Goal: Information Seeking & Learning: Learn about a topic

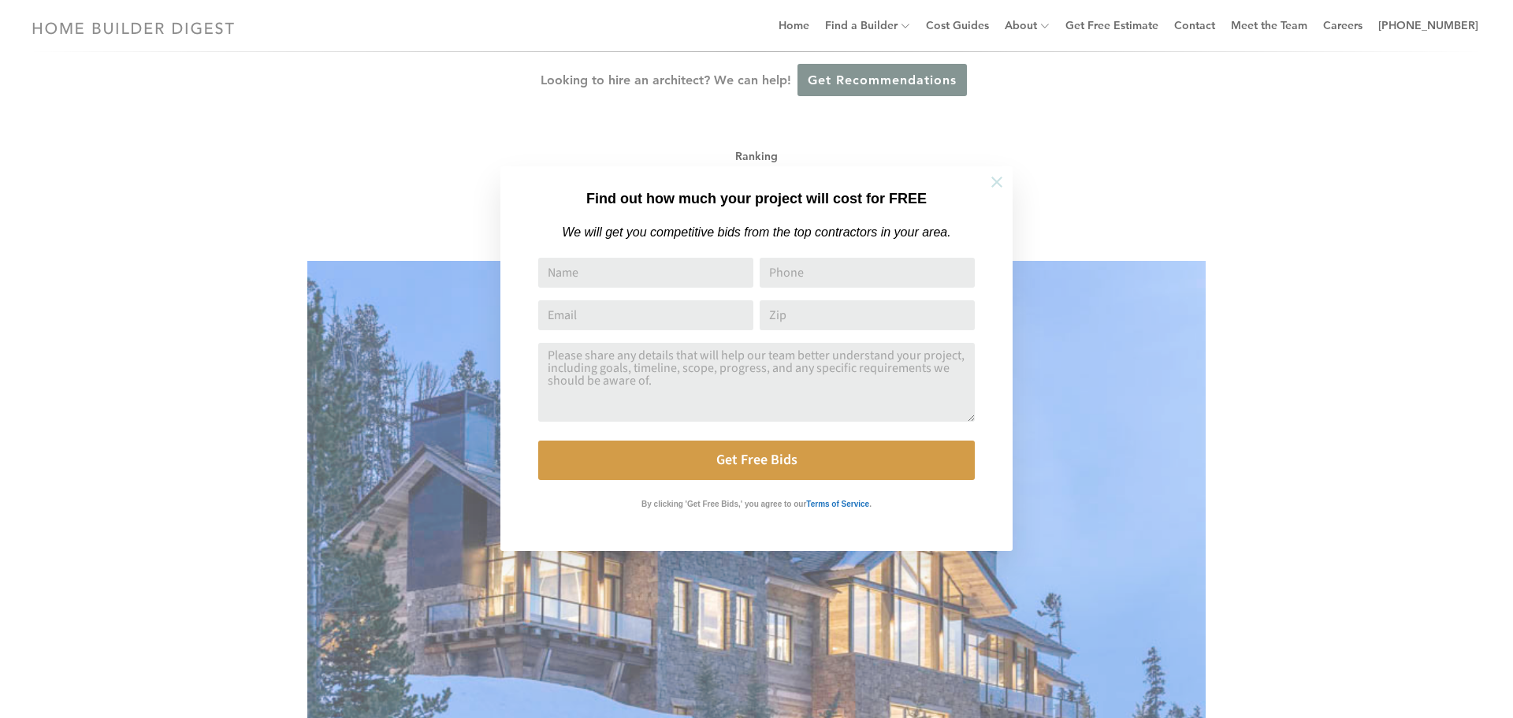
click at [986, 179] on button at bounding box center [996, 181] width 55 height 55
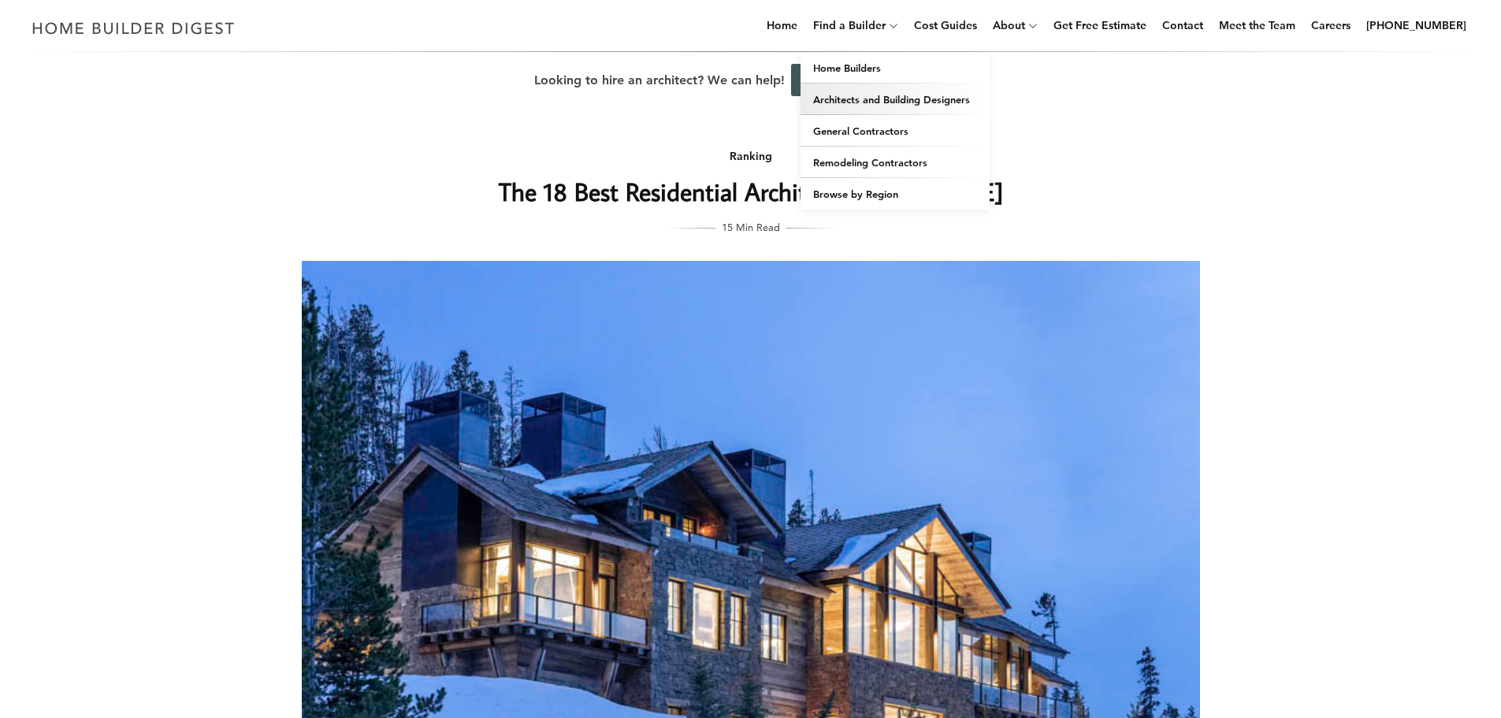
click at [874, 94] on link "Architects and Building Designers" at bounding box center [894, 100] width 189 height 32
click at [897, 99] on link "Architects and Building Designers" at bounding box center [894, 100] width 189 height 32
click at [904, 123] on link "General Contractors" at bounding box center [894, 131] width 189 height 32
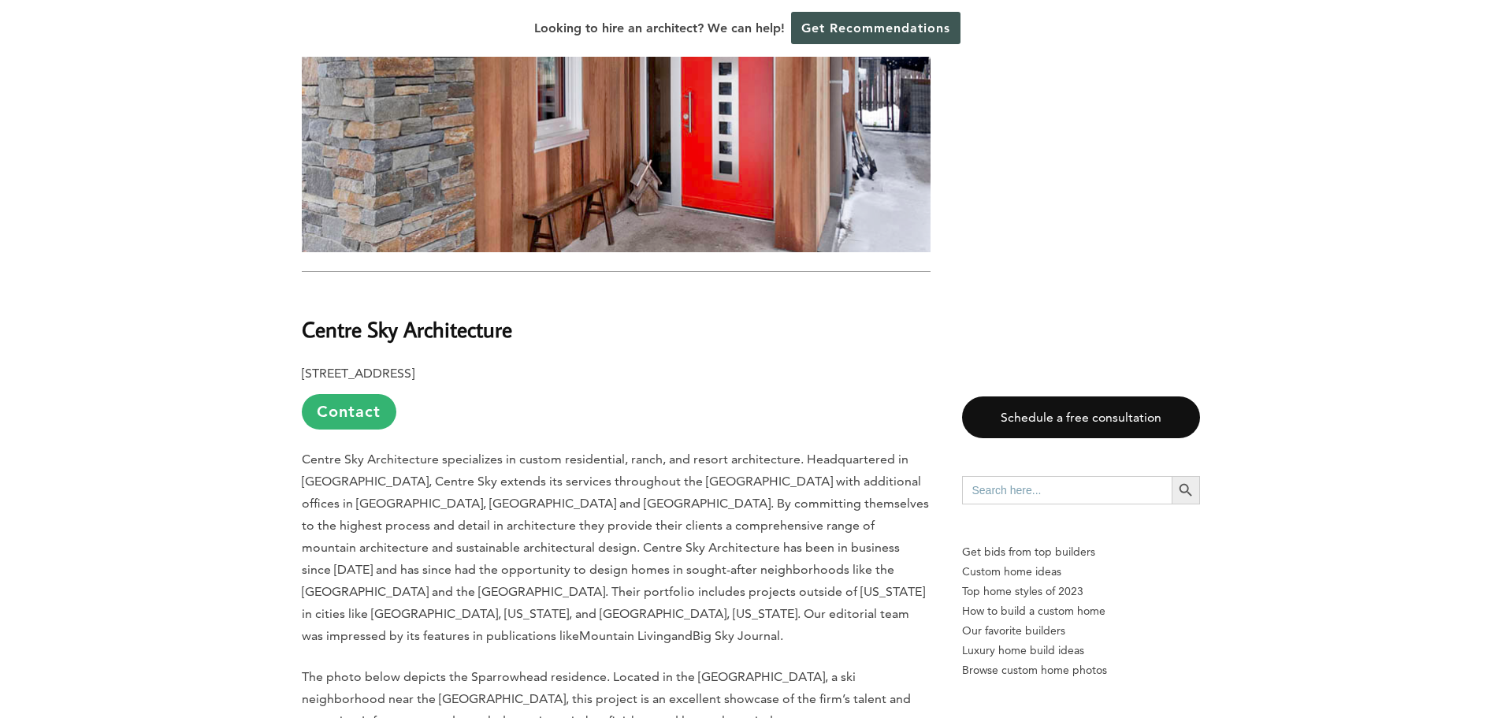
scroll to position [7641, 0]
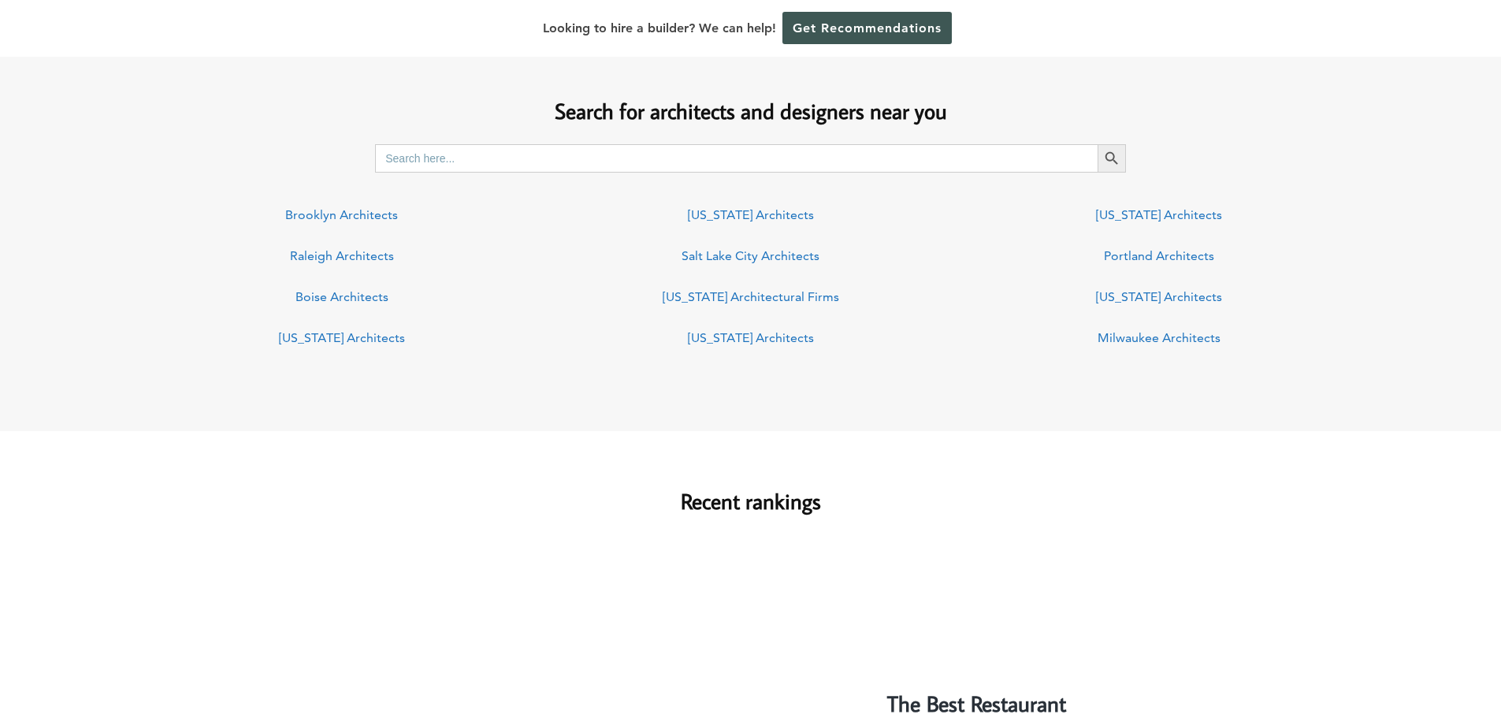
scroll to position [1149, 0]
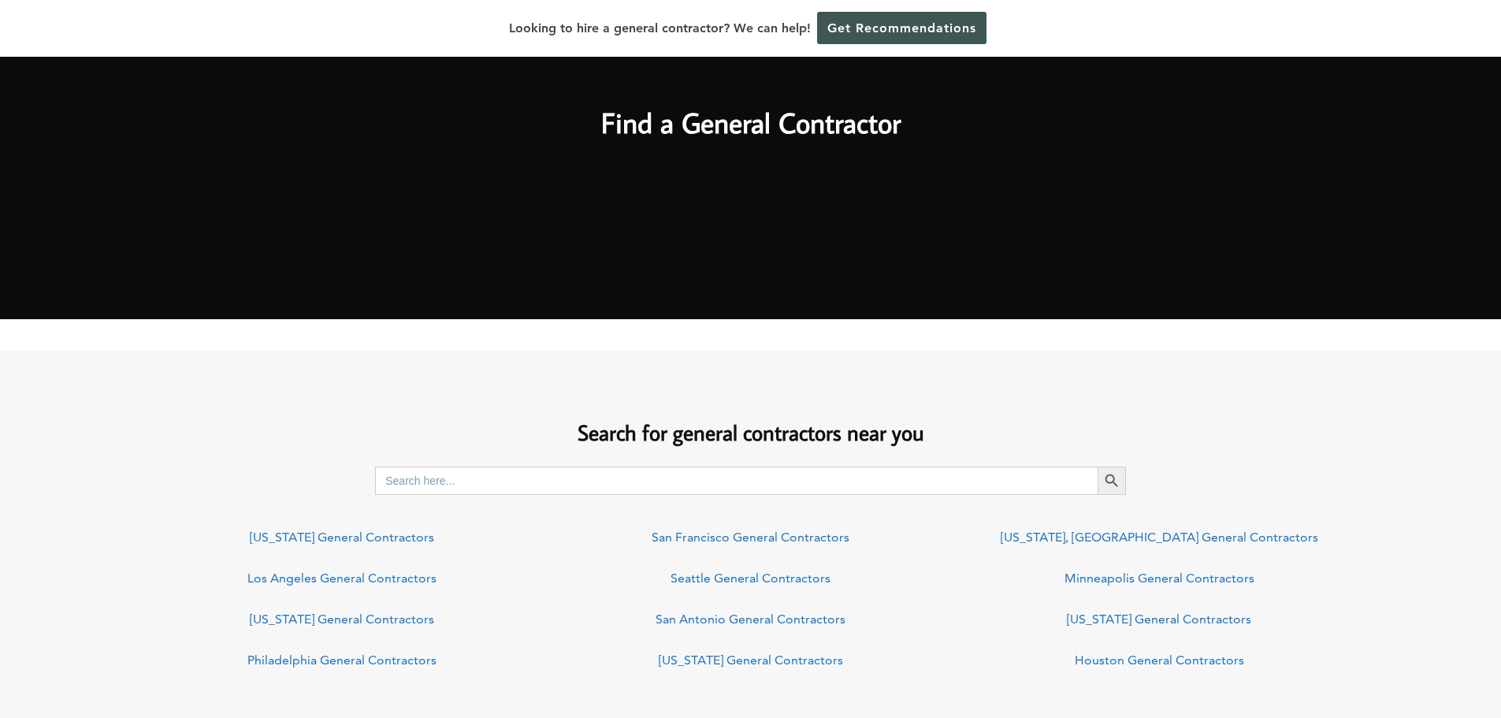
scroll to position [1078, 0]
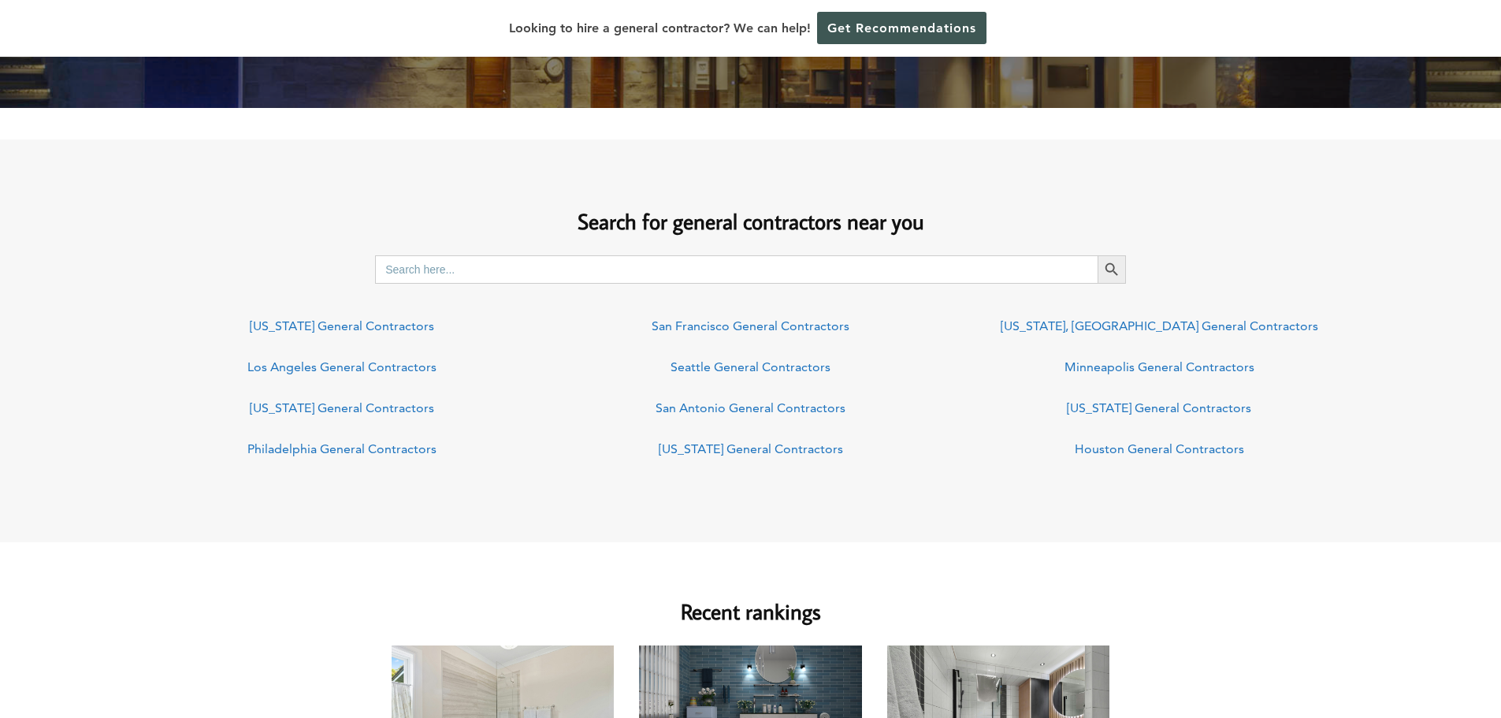
click at [655, 268] on input "Search for:" at bounding box center [736, 269] width 722 height 28
type input "bozeman"
click at [1097, 255] on button "Search Button" at bounding box center [1111, 269] width 28 height 28
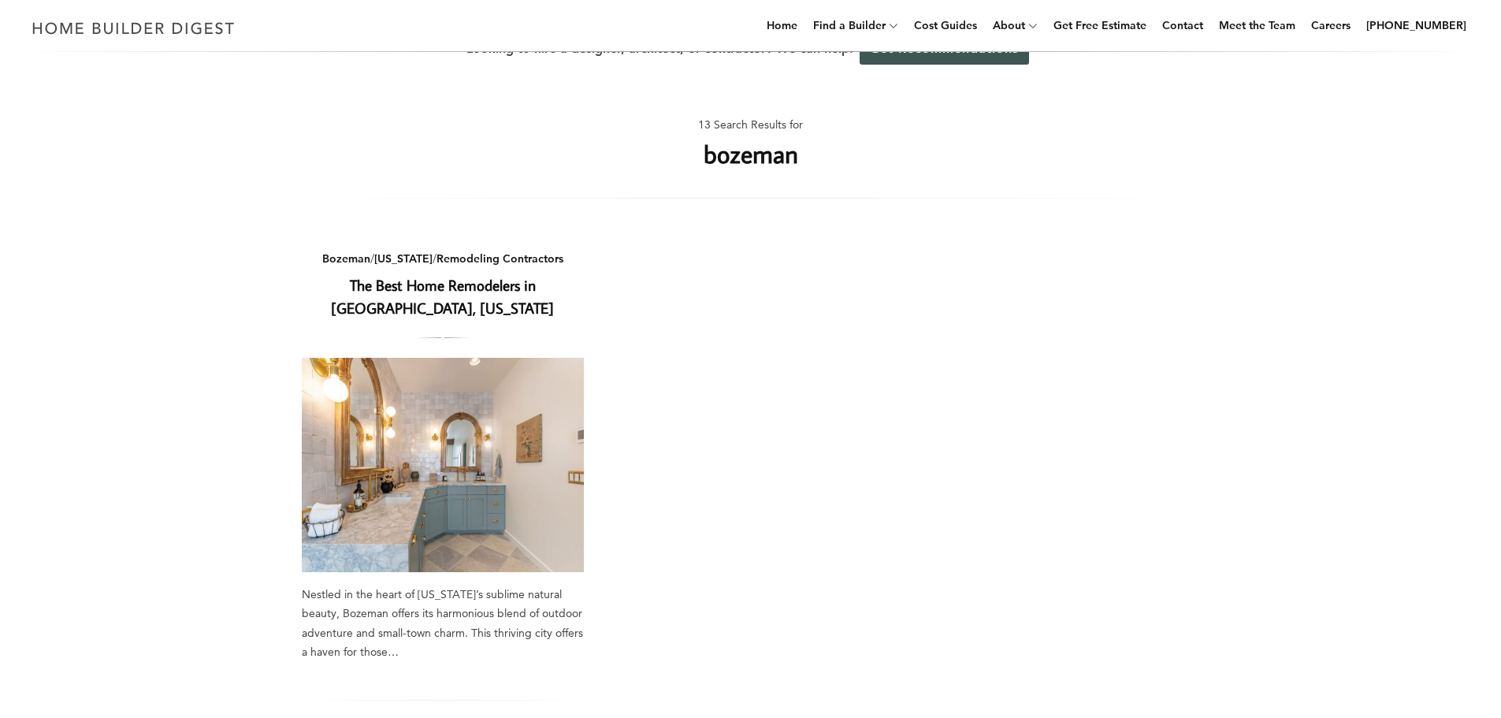
scroll to position [20, 0]
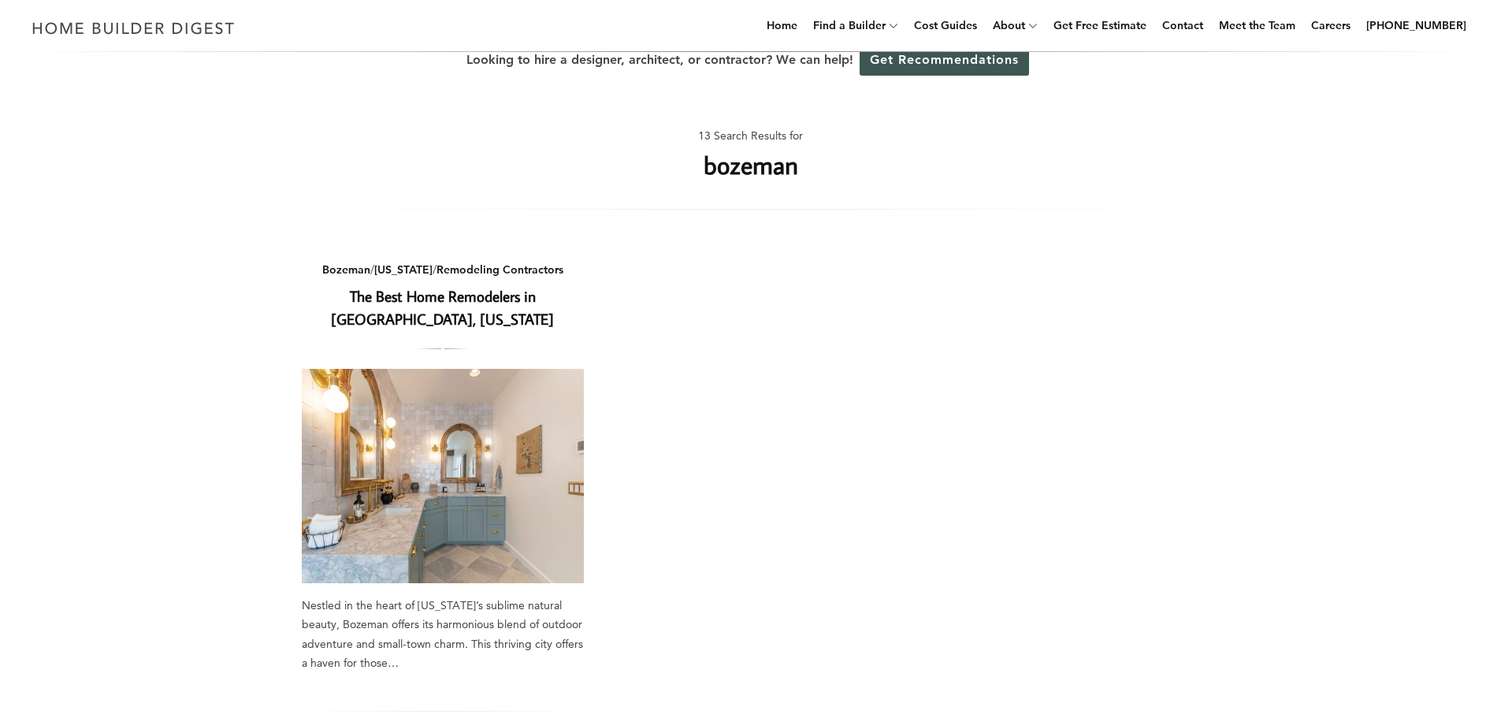
click at [489, 302] on link "The Best Home Remodelers in [GEOGRAPHIC_DATA], [US_STATE]" at bounding box center [442, 307] width 223 height 43
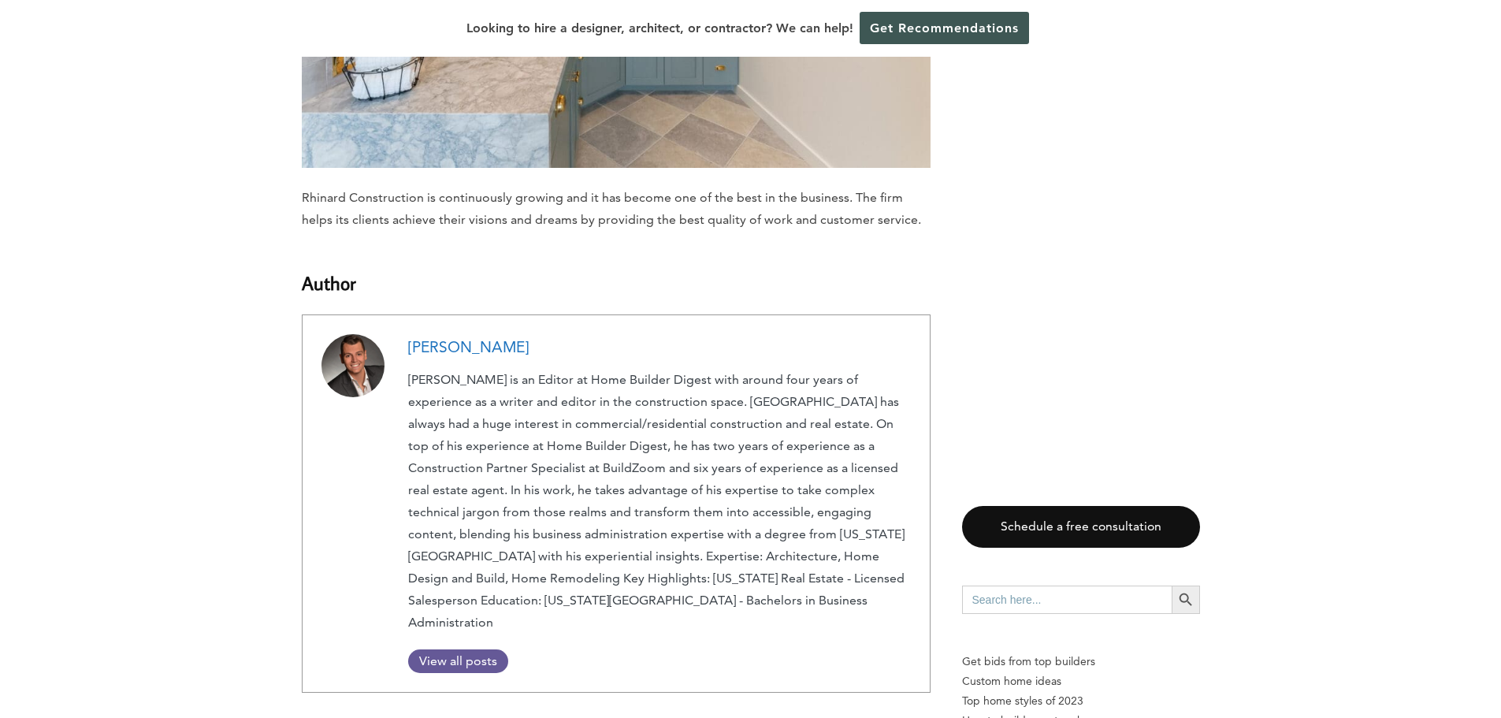
scroll to position [7626, 0]
